Goal: Check status: Check status

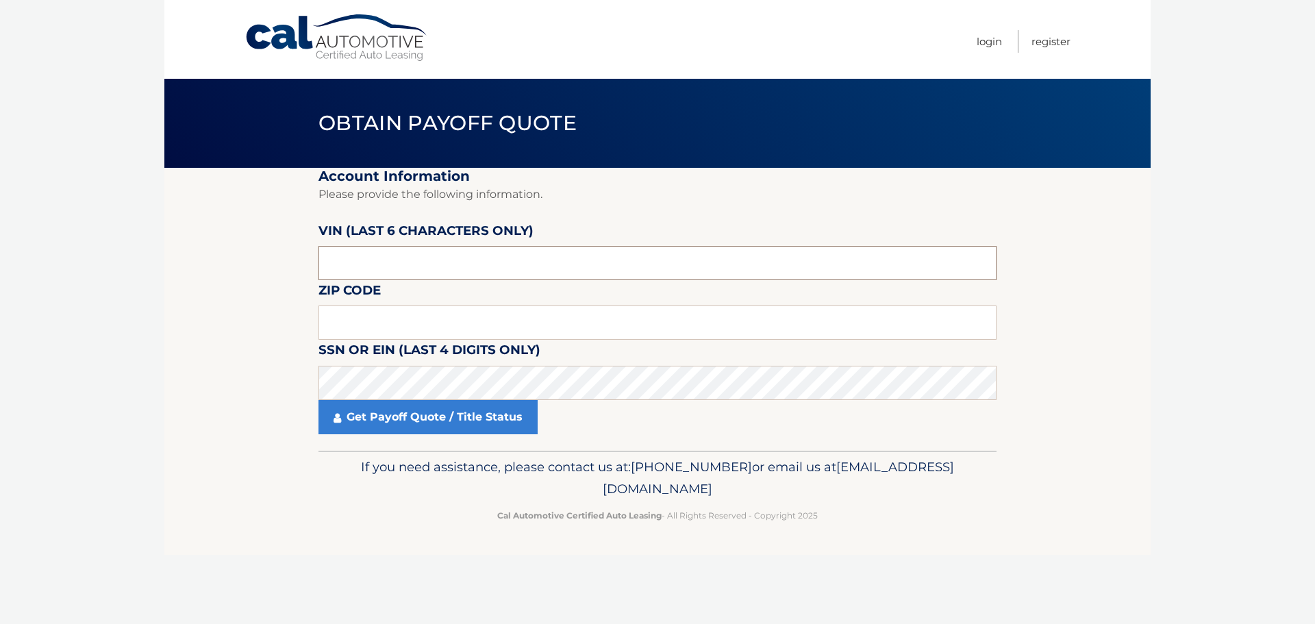
click at [385, 251] on input "text" at bounding box center [657, 263] width 678 height 34
paste input "RT1535"
click at [381, 327] on input "text" at bounding box center [657, 322] width 678 height 34
drag, startPoint x: 365, startPoint y: 261, endPoint x: 34, endPoint y: 249, distance: 331.6
click at [34, 249] on body "Cal Automotive Menu Login Register Obtain Payoff Quote" at bounding box center [657, 312] width 1315 height 624
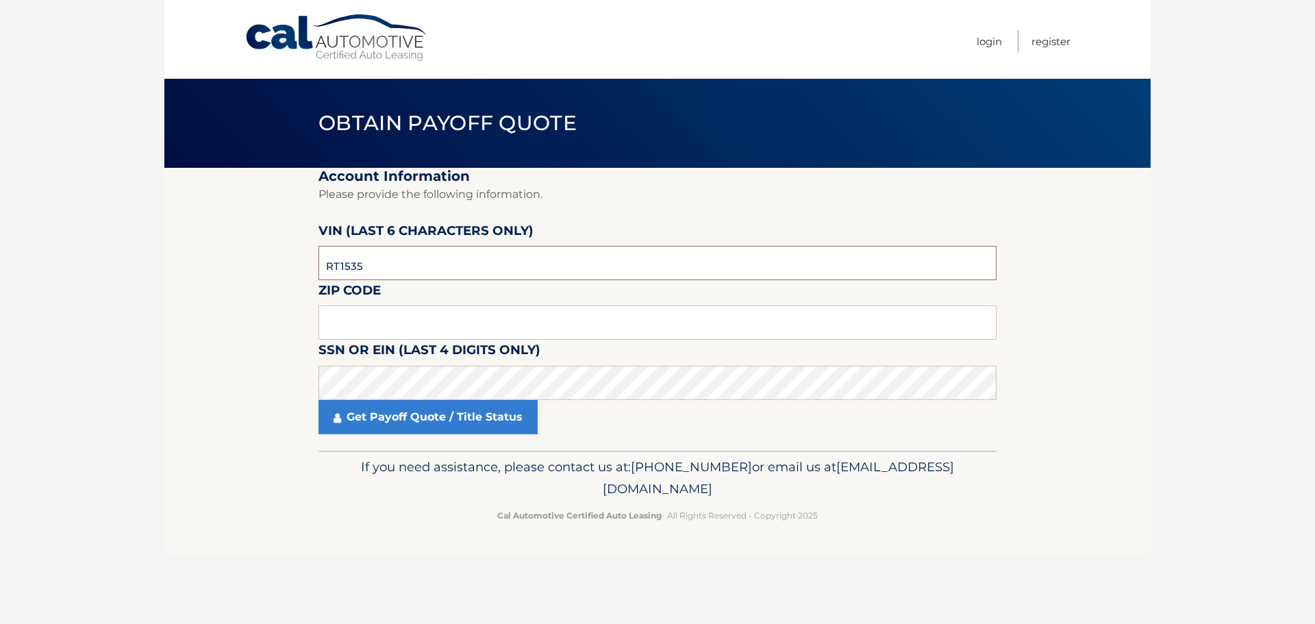
paste input "153589"
type input "153589"
click at [378, 314] on input "text" at bounding box center [657, 322] width 678 height 34
type input "07866"
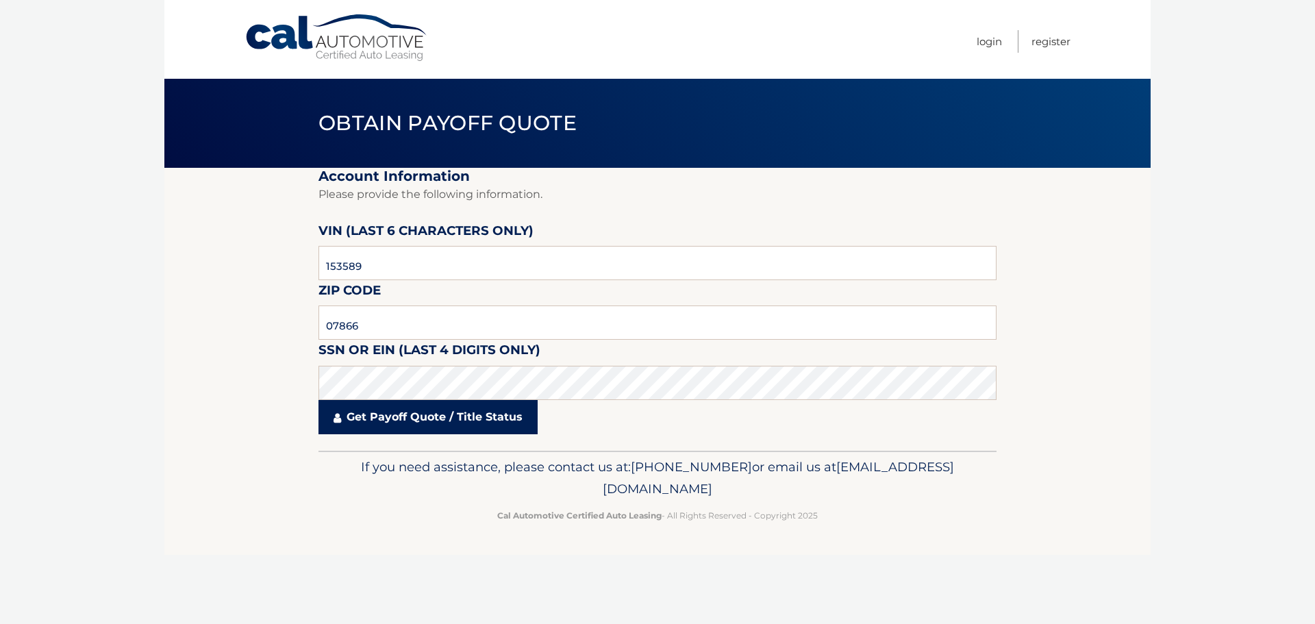
click at [414, 411] on link "Get Payoff Quote / Title Status" at bounding box center [427, 417] width 219 height 34
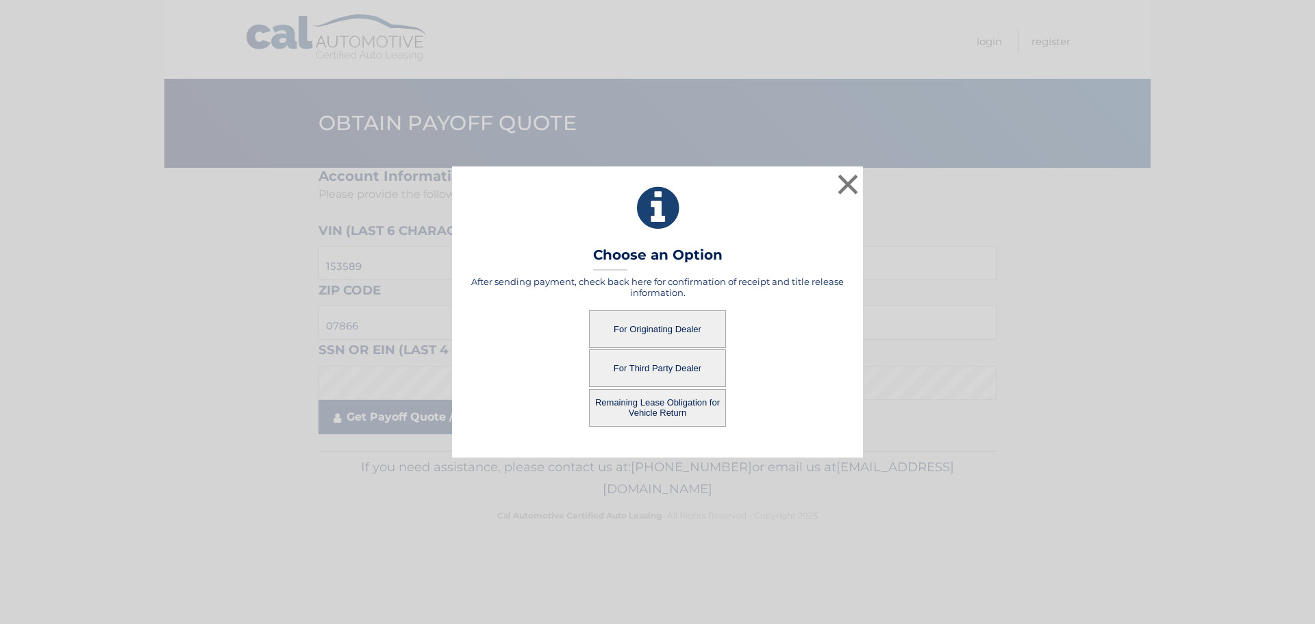
click at [407, 425] on div "× Choose an Option After sending payment, check back here for confirmation of r…" at bounding box center [657, 311] width 1304 height 290
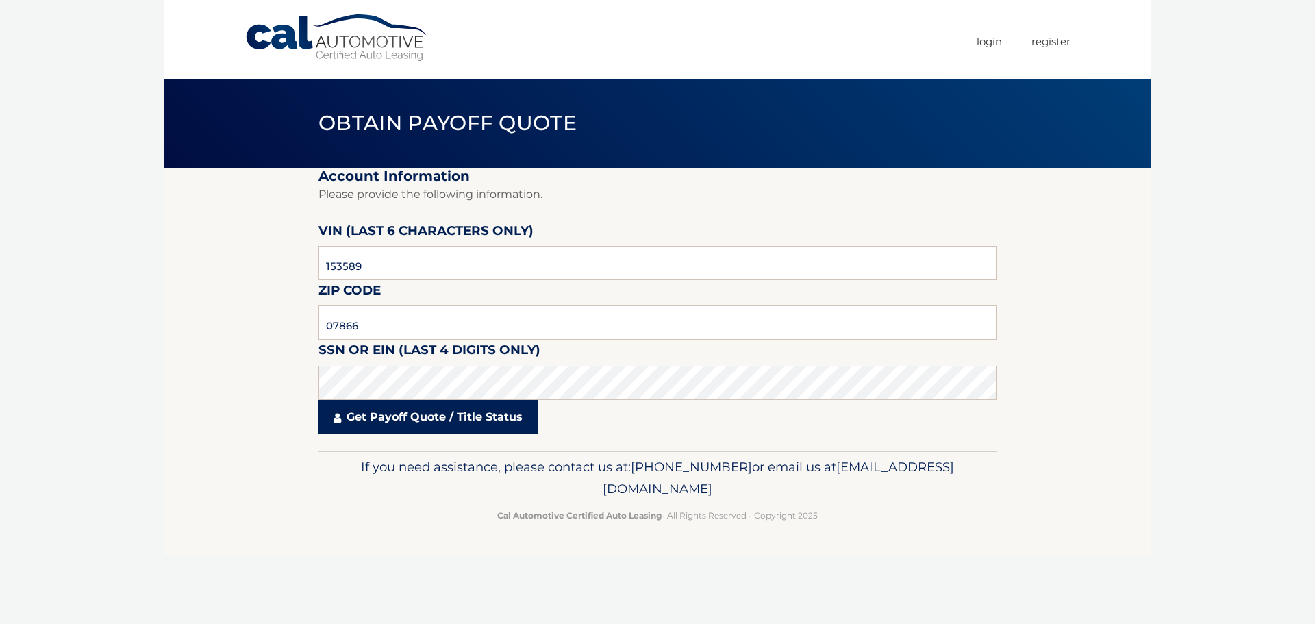
click at [401, 414] on link "Get Payoff Quote / Title Status" at bounding box center [427, 417] width 219 height 34
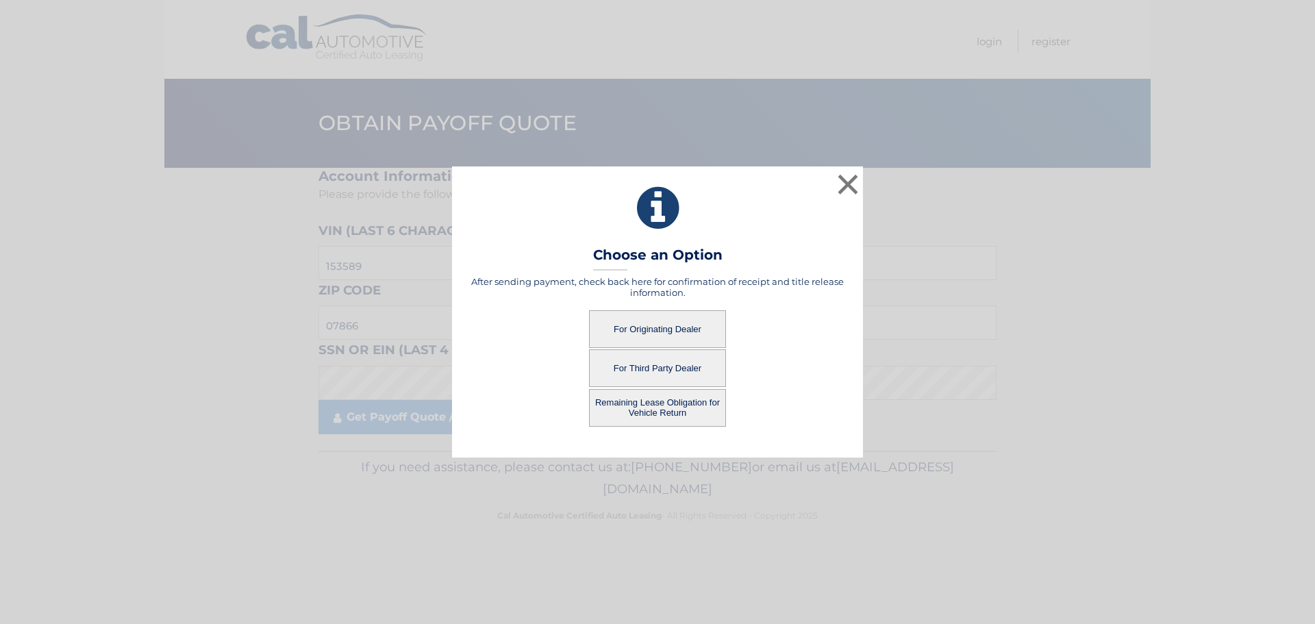
click at [685, 331] on button "For Originating Dealer" at bounding box center [657, 329] width 137 height 38
click at [655, 330] on button "For Originating Dealer" at bounding box center [657, 329] width 137 height 38
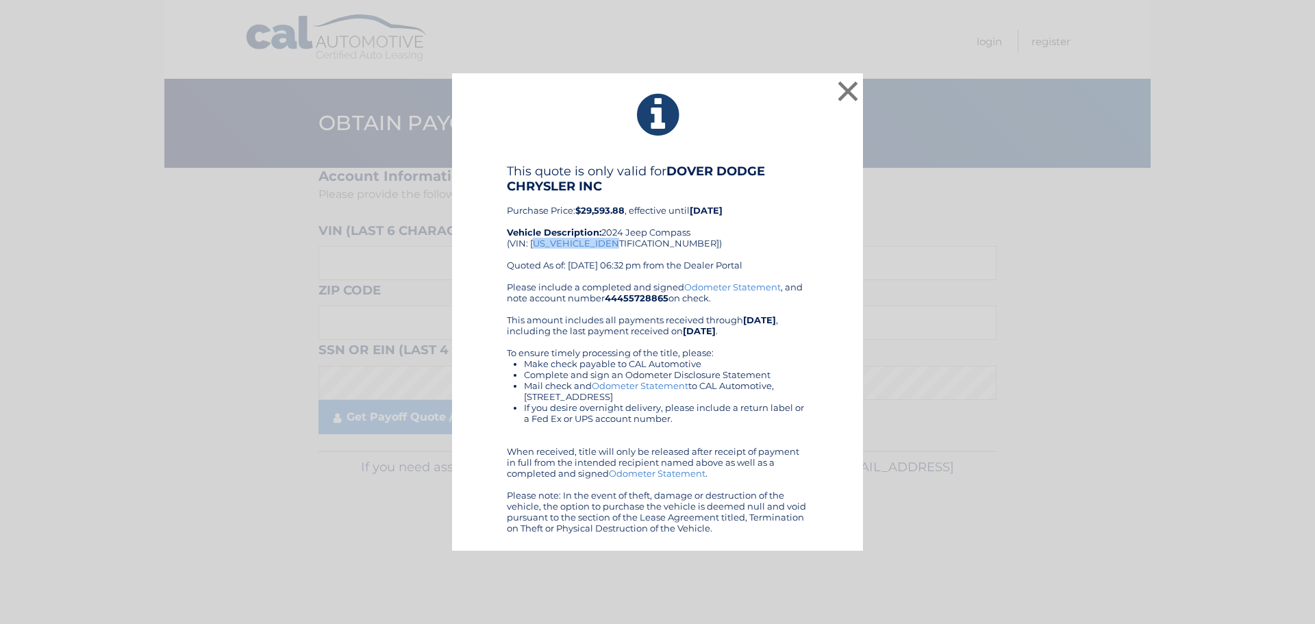
drag, startPoint x: 622, startPoint y: 242, endPoint x: 533, endPoint y: 241, distance: 89.0
click at [533, 241] on div "This quote is only valid for DOVER DODGE CHRYSLER INC Purchase Price: $29,593.8…" at bounding box center [657, 223] width 301 height 118
click at [532, 241] on div "This quote is only valid for DOVER DODGE CHRYSLER INC Purchase Price: $29,593.8…" at bounding box center [657, 223] width 301 height 118
drag, startPoint x: 530, startPoint y: 244, endPoint x: 626, endPoint y: 246, distance: 95.9
click at [626, 246] on div "This quote is only valid for DOVER DODGE CHRYSLER INC Purchase Price: $29,593.8…" at bounding box center [657, 223] width 301 height 118
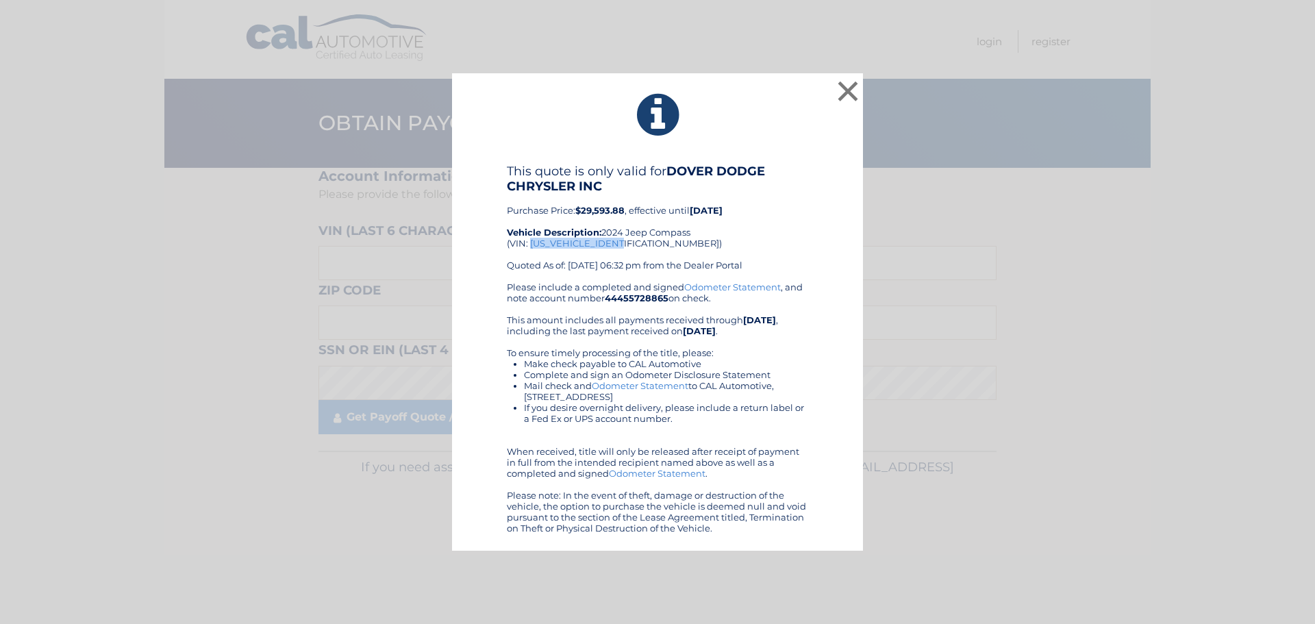
copy div "[US_VEHICLE_IDENTIFICATION_NUMBER]"
